Goal: Task Accomplishment & Management: Manage account settings

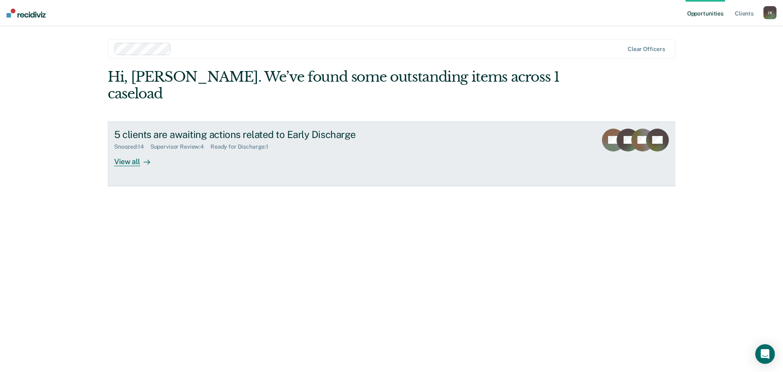
click at [137, 150] on div "View all" at bounding box center [137, 158] width 46 height 16
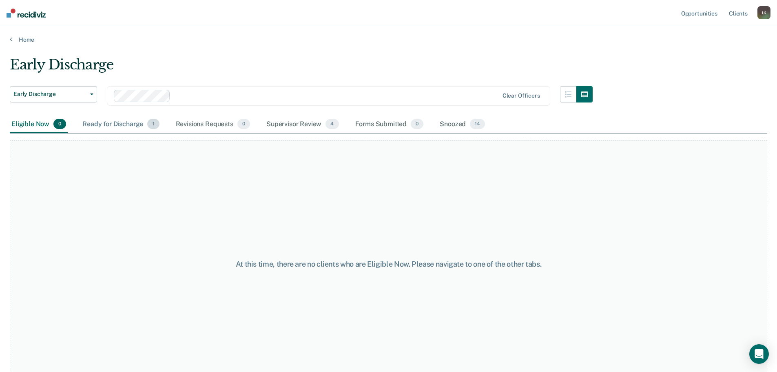
click at [133, 123] on div "Ready for Discharge 1" at bounding box center [121, 124] width 80 height 18
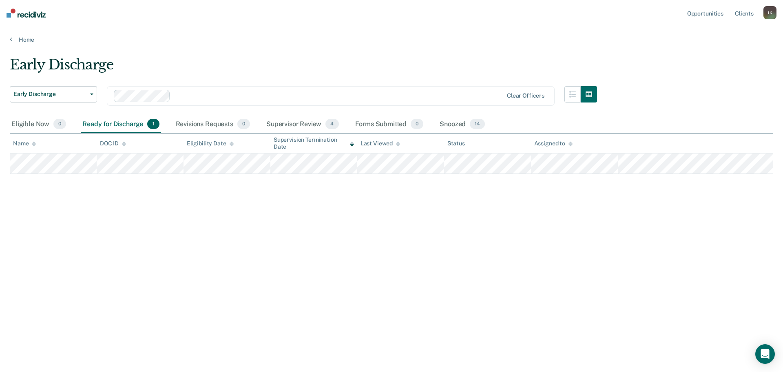
drag, startPoint x: 47, startPoint y: 174, endPoint x: 288, endPoint y: 198, distance: 241.9
click at [288, 198] on div "Early Discharge Early Discharge Early Discharge Clear officers Eligible Now 0 R…" at bounding box center [392, 183] width 764 height 254
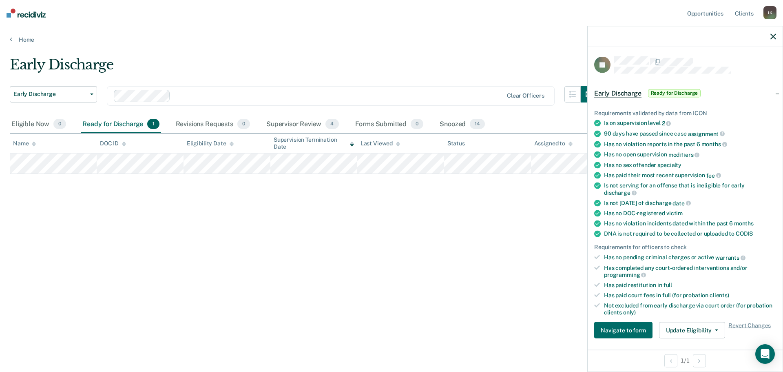
click at [493, 235] on div "Early Discharge Early Discharge Early Discharge Clear officers Eligible Now 0 R…" at bounding box center [392, 183] width 764 height 254
click at [773, 33] on button "button" at bounding box center [774, 36] width 6 height 7
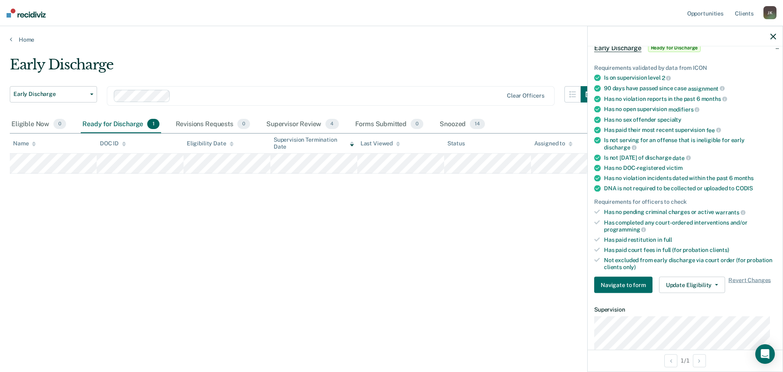
scroll to position [122, 0]
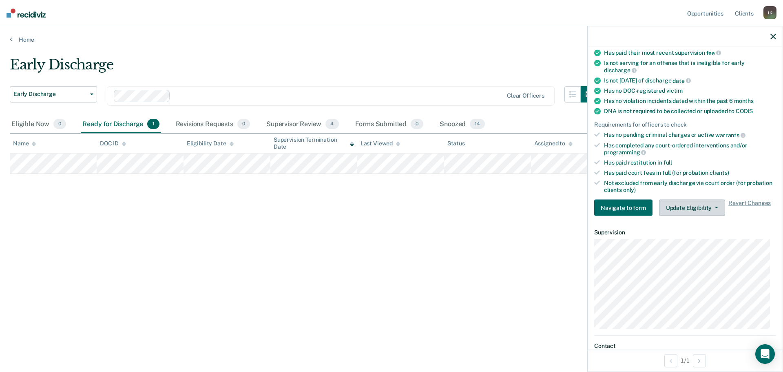
click at [697, 207] on button "Update Eligibility" at bounding box center [692, 207] width 66 height 16
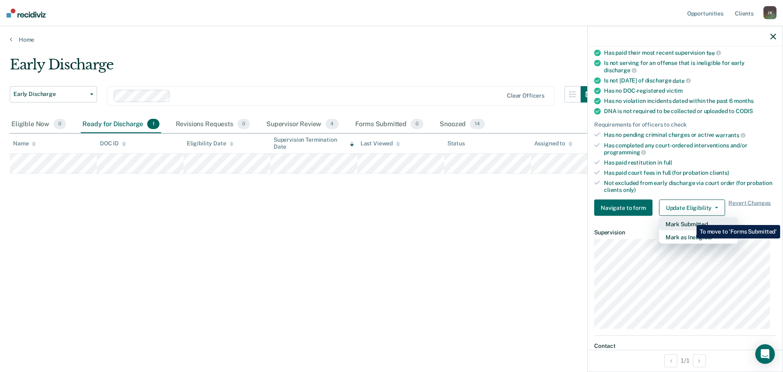
click at [691, 219] on button "Mark Submitted" at bounding box center [698, 223] width 79 height 13
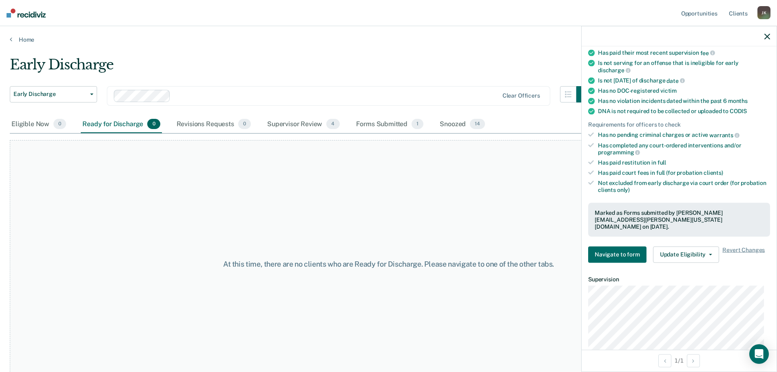
click at [764, 33] on div at bounding box center [679, 36] width 195 height 20
click at [771, 35] on div at bounding box center [679, 36] width 195 height 20
click at [768, 37] on icon "button" at bounding box center [767, 36] width 6 height 6
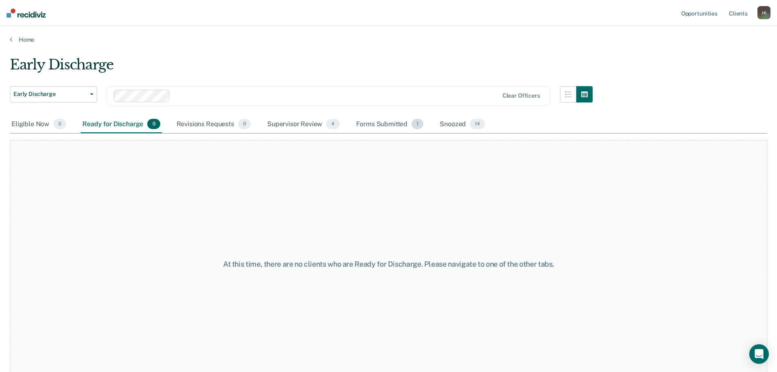
click at [384, 123] on div "Forms Submitted 1" at bounding box center [389, 124] width 71 height 18
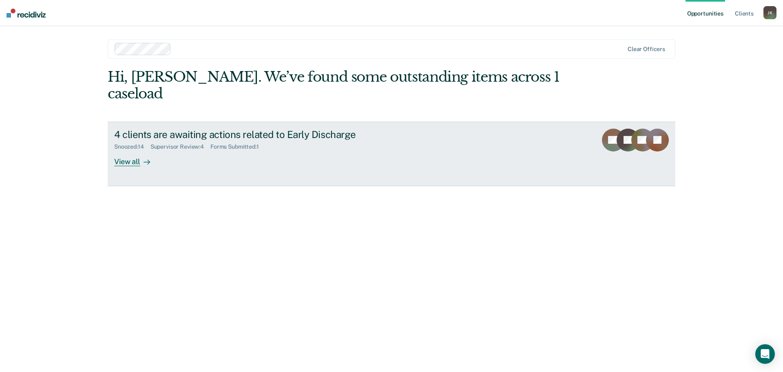
click at [142, 157] on div at bounding box center [145, 161] width 10 height 9
click at [133, 150] on div "View all" at bounding box center [137, 158] width 46 height 16
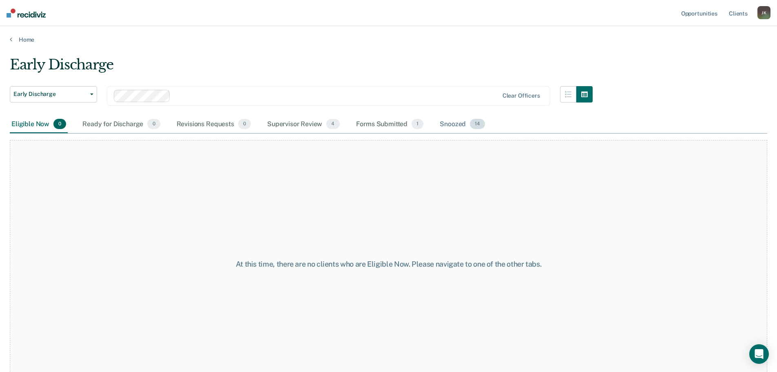
click at [448, 124] on div "Snoozed 14" at bounding box center [462, 124] width 49 height 18
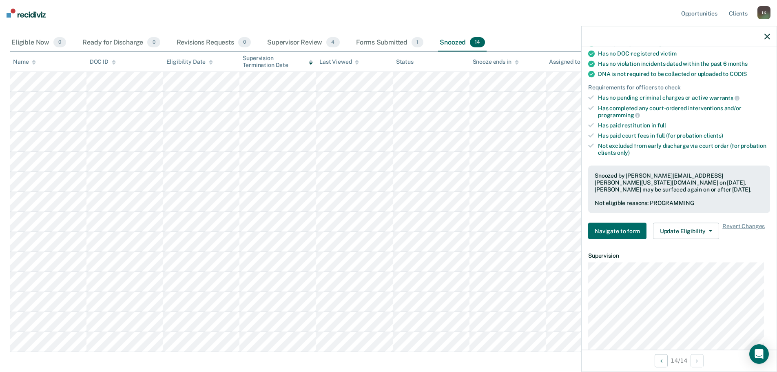
scroll to position [204, 0]
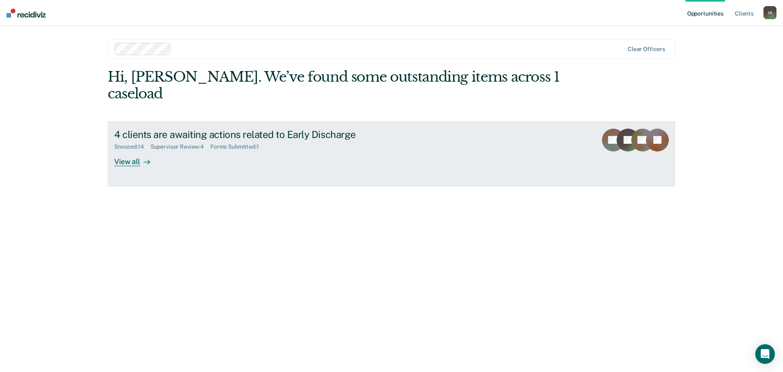
click at [150, 159] on icon at bounding box center [147, 162] width 7 height 7
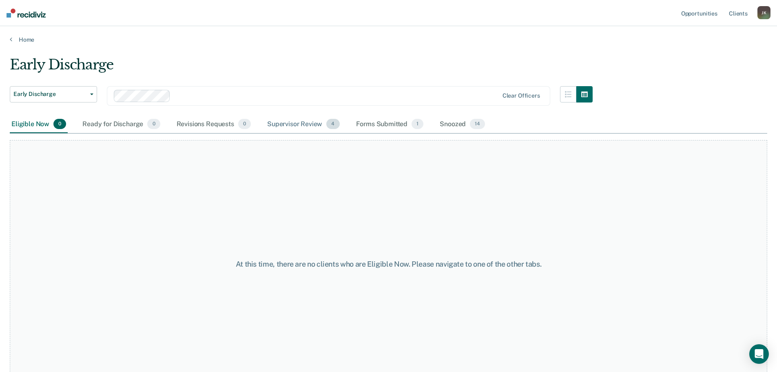
click at [302, 128] on div "Supervisor Review 4" at bounding box center [304, 124] width 76 height 18
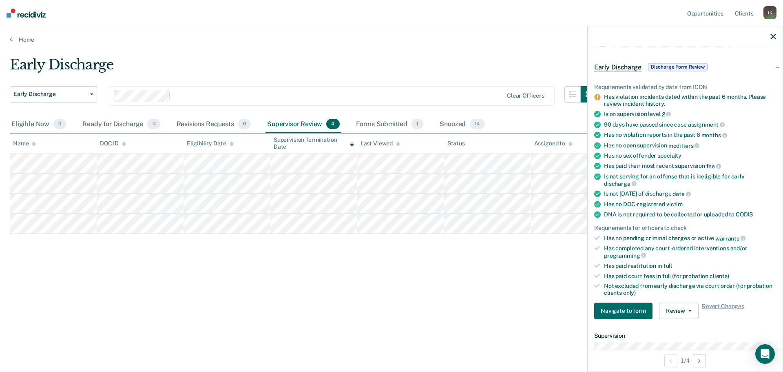
scroll to position [41, 0]
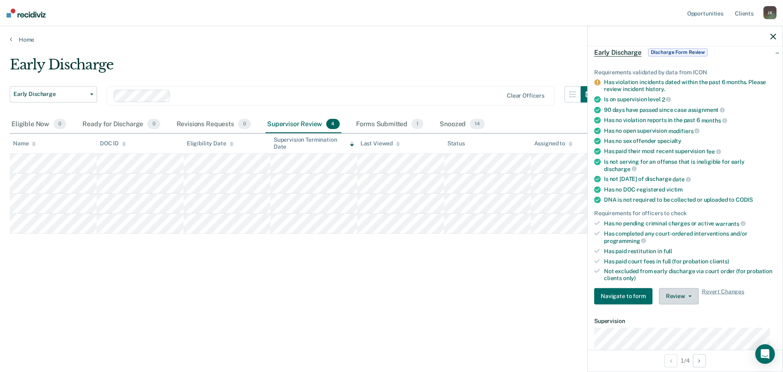
click at [681, 295] on button "Review" at bounding box center [679, 296] width 40 height 16
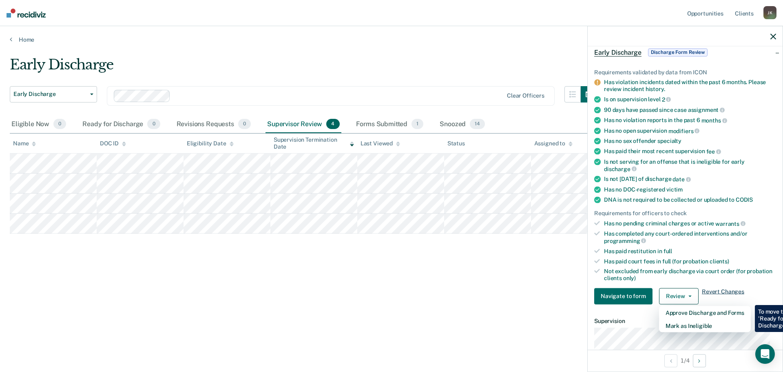
click at [729, 292] on span "Revert Changes" at bounding box center [723, 296] width 42 height 16
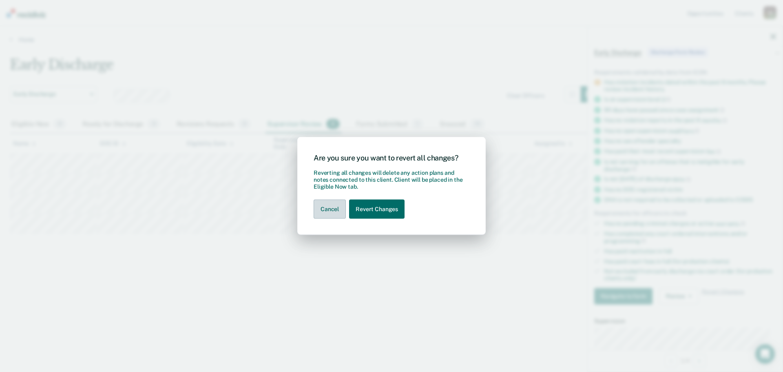
click at [317, 204] on button "Cancel" at bounding box center [330, 208] width 32 height 19
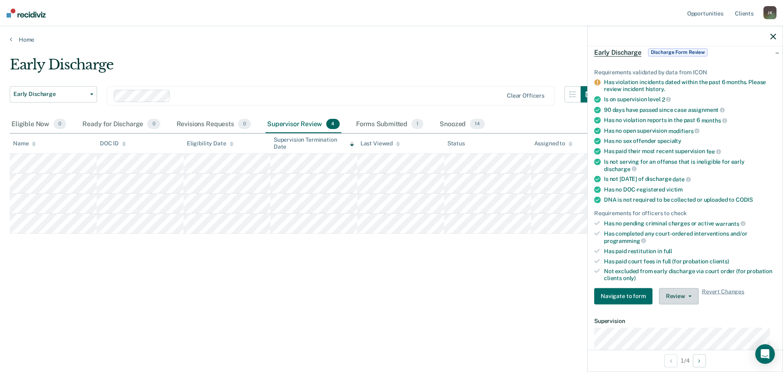
click at [677, 296] on button "Review" at bounding box center [679, 296] width 40 height 16
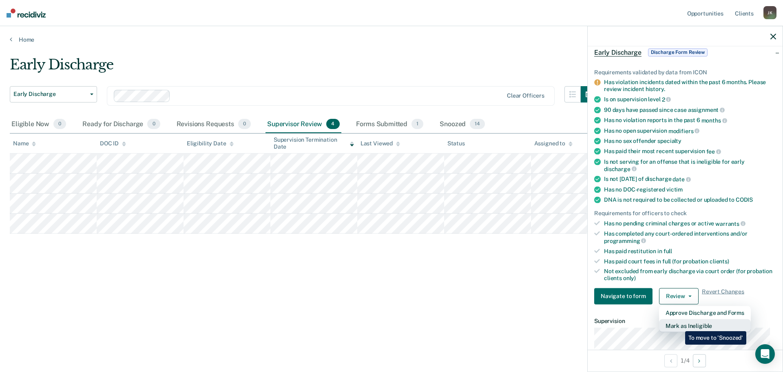
click at [679, 325] on button "Mark as Ineligible" at bounding box center [705, 325] width 92 height 13
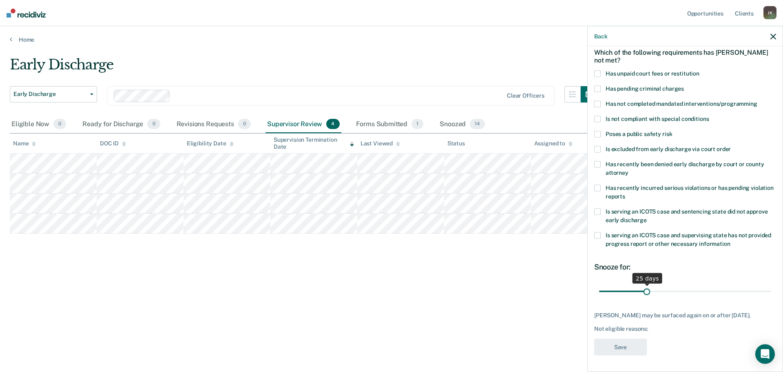
drag, startPoint x: 655, startPoint y: 289, endPoint x: 646, endPoint y: 290, distance: 8.6
type input "25"
click at [646, 290] on input "range" at bounding box center [685, 291] width 172 height 14
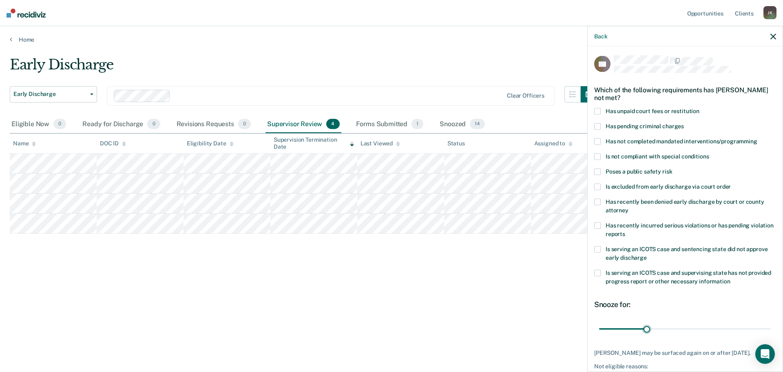
scroll to position [0, 0]
click at [598, 143] on span at bounding box center [597, 142] width 7 height 7
click at [757, 139] on input "Has not completed mandated interventions/programming" at bounding box center [757, 139] width 0 height 0
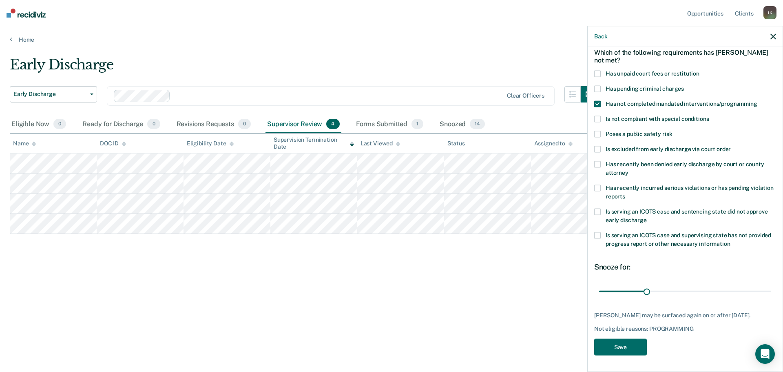
scroll to position [44, 0]
click at [624, 343] on button "Save" at bounding box center [620, 346] width 53 height 17
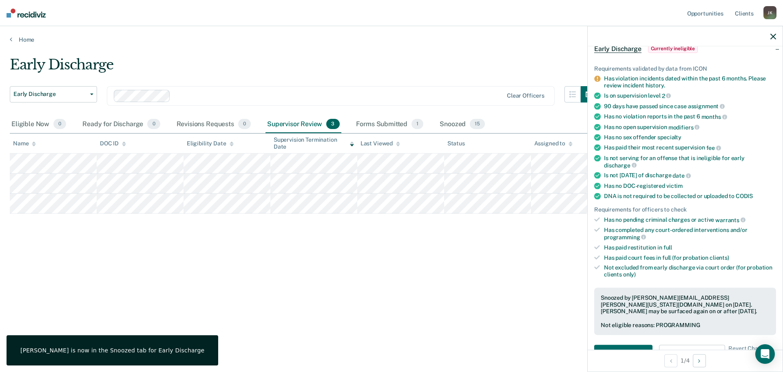
click at [387, 47] on main "Early Discharge Early Discharge Early Discharge Clear officers Eligible Now 0 R…" at bounding box center [391, 206] width 783 height 326
click at [774, 36] on icon "button" at bounding box center [774, 36] width 6 height 6
